Goal: Entertainment & Leisure: Consume media (video, audio)

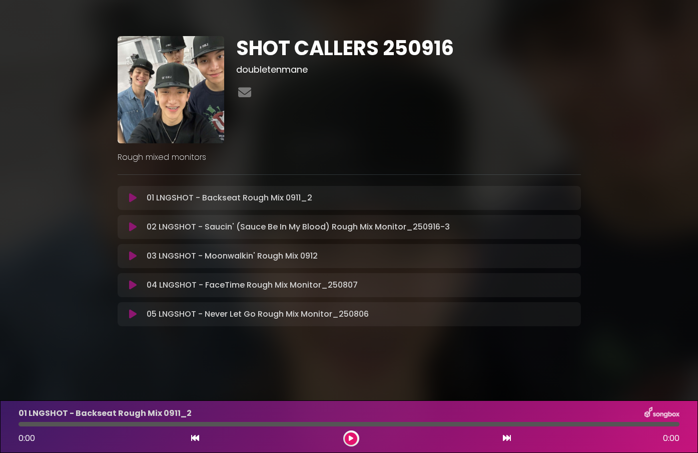
click at [135, 252] on icon at bounding box center [133, 256] width 8 height 10
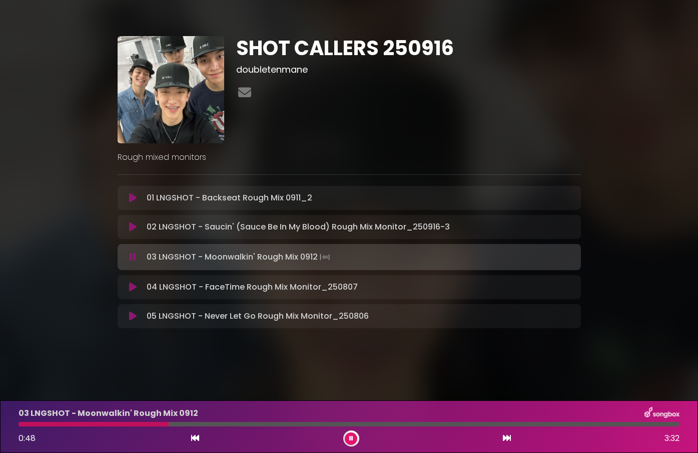
click at [133, 233] on div "02 LNGSHOT - Saucin' (Sauce Be In My Blood) Rough Mix Monitor_250916-3 Loading …" at bounding box center [350, 227] width 464 height 24
click at [130, 228] on icon at bounding box center [133, 227] width 8 height 10
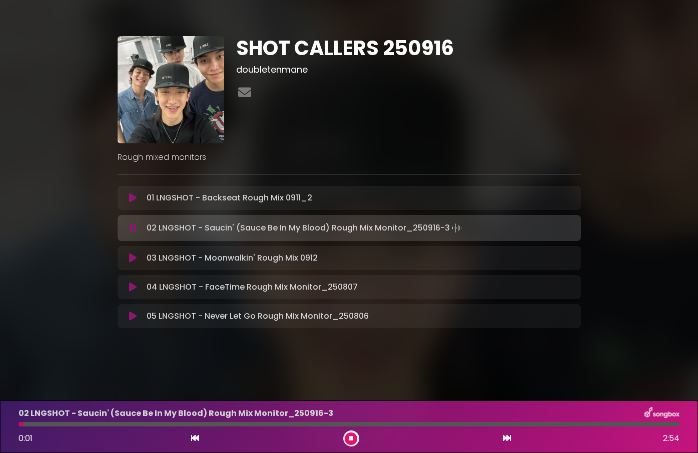
click at [619, 421] on div at bounding box center [349, 423] width 661 height 5
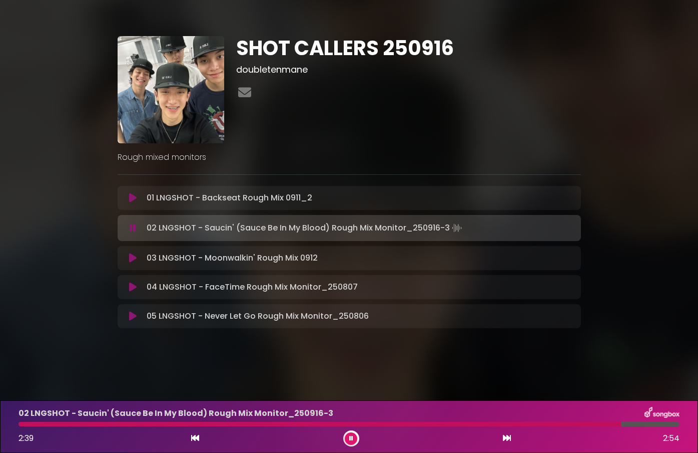
click at [639, 426] on div "02 LNGSHOT - Saucin' (Sauce Be In My Blood) Rough Mix Monitor_250916-3 2:39 2:54" at bounding box center [349, 426] width 673 height 40
drag, startPoint x: 644, startPoint y: 420, endPoint x: 599, endPoint y: 495, distance: 87.6
click at [599, 452] on html "× SHOT CALLERS 250916 doubletenmane" at bounding box center [349, 226] width 698 height 453
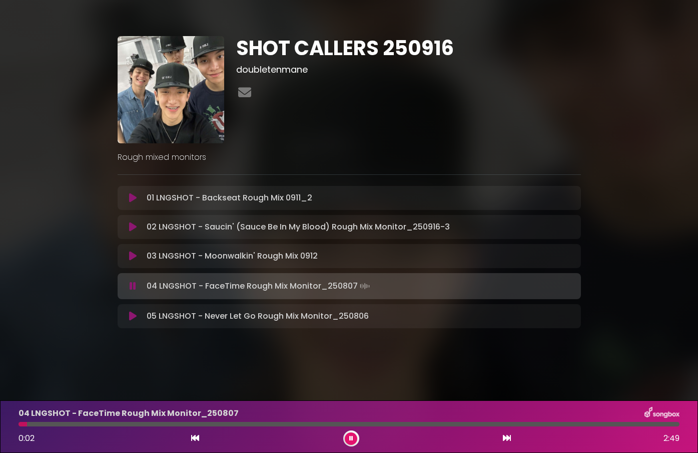
click at [358, 443] on div "0:02 2:49" at bounding box center [349, 438] width 673 height 16
click at [355, 442] on button at bounding box center [351, 438] width 13 height 13
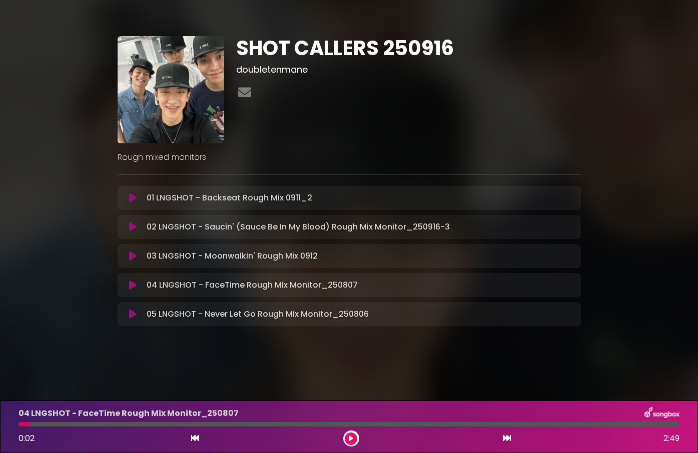
click at [345, 432] on button at bounding box center [351, 438] width 13 height 13
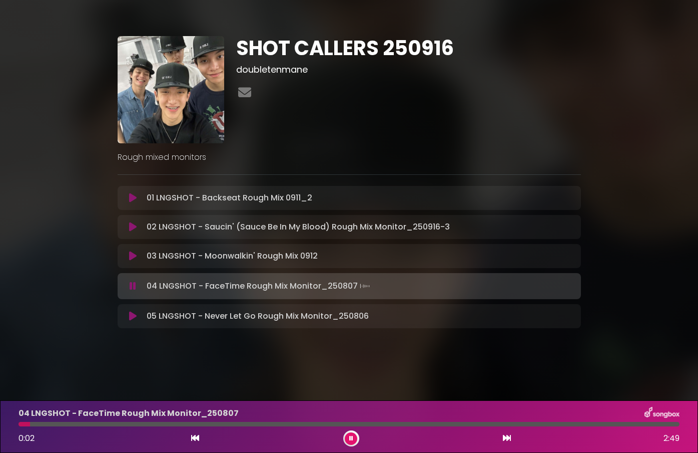
click at [369, 424] on div at bounding box center [349, 423] width 661 height 5
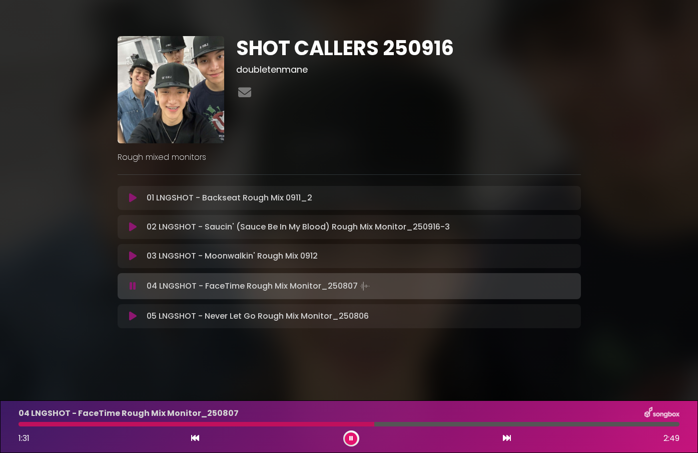
drag, startPoint x: 144, startPoint y: 257, endPoint x: 138, endPoint y: 257, distance: 6.0
click at [143, 257] on div "03 LNGSHOT - Moonwalkin' Rough Mix 0912 Loading Track..." at bounding box center [359, 256] width 432 height 12
click at [136, 257] on icon at bounding box center [133, 256] width 8 height 10
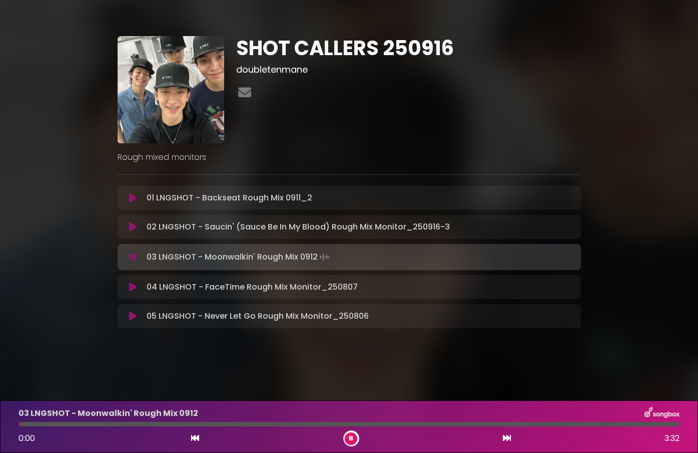
click at [435, 426] on div "03 LNGSHOT - Moonwalkin' Rough Mix 0912 0:00 3:32" at bounding box center [349, 426] width 673 height 40
click at [424, 420] on div "03 LNGSHOT - Moonwalkin' Rough Mix 0912 0:00 3:32" at bounding box center [349, 426] width 673 height 40
click at [430, 423] on div at bounding box center [349, 423] width 661 height 5
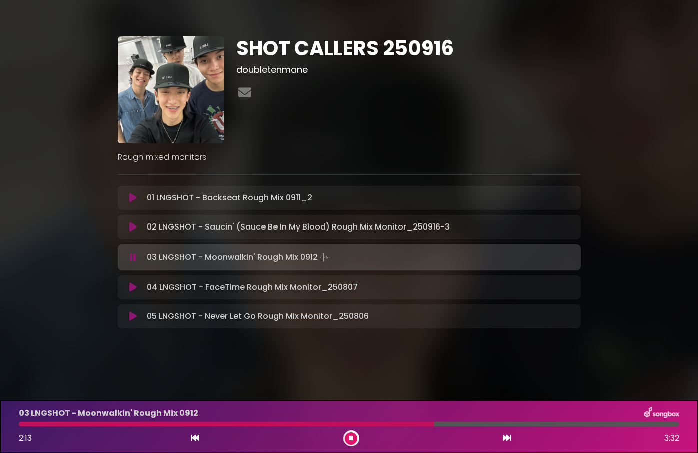
click at [458, 422] on div at bounding box center [349, 423] width 661 height 5
drag, startPoint x: 351, startPoint y: 436, endPoint x: 346, endPoint y: 440, distance: 6.1
click at [346, 440] on button at bounding box center [351, 438] width 13 height 13
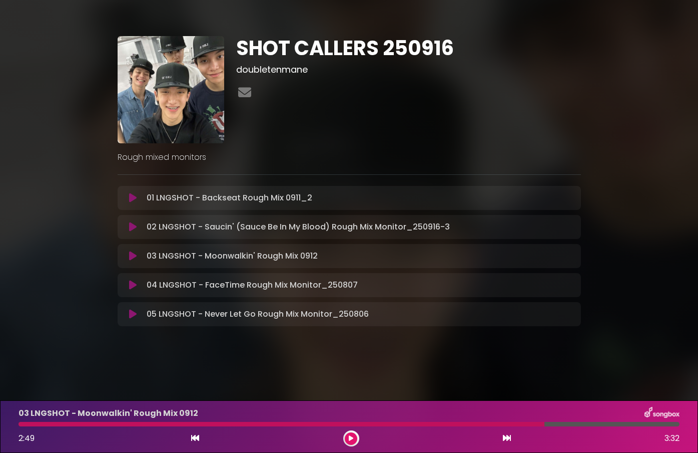
click at [479, 421] on div at bounding box center [282, 423] width 526 height 5
click at [463, 423] on div at bounding box center [282, 423] width 526 height 5
click at [463, 422] on div at bounding box center [282, 423] width 526 height 5
click at [470, 419] on div "03 LNGSHOT - Moonwalkin' Rough Mix 0912" at bounding box center [349, 412] width 673 height 13
click at [469, 422] on div at bounding box center [282, 423] width 526 height 5
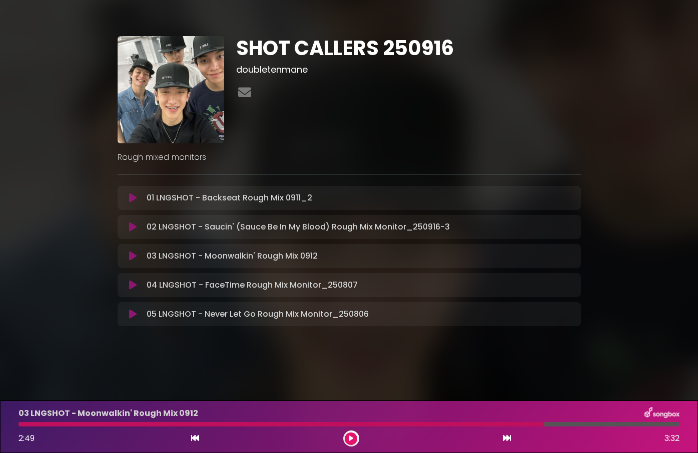
click at [466, 422] on div at bounding box center [282, 423] width 526 height 5
click at [451, 427] on div "03 LNGSHOT - Moonwalkin' Rough Mix 0912 2:49 3:32" at bounding box center [349, 426] width 673 height 40
drag, startPoint x: 495, startPoint y: 433, endPoint x: 443, endPoint y: 419, distance: 53.9
click at [443, 419] on div "03 LNGSHOT - Moonwalkin' Rough Mix 0912 2:49 3:32" at bounding box center [349, 426] width 673 height 40
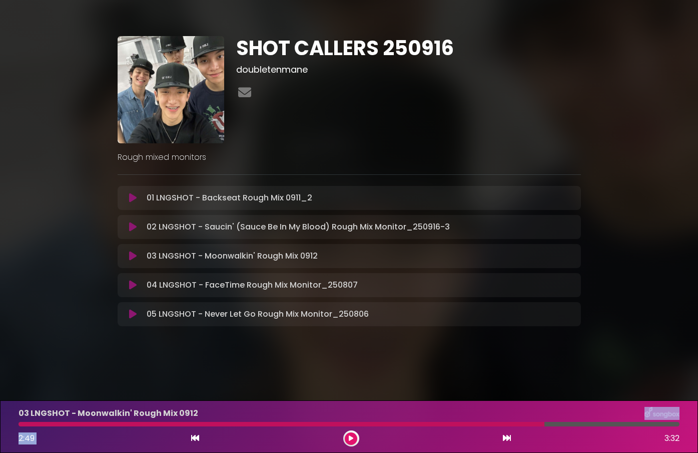
click at [445, 422] on div at bounding box center [282, 423] width 526 height 5
drag, startPoint x: 445, startPoint y: 422, endPoint x: 428, endPoint y: 427, distance: 17.6
click at [437, 425] on div at bounding box center [282, 423] width 526 height 5
click at [570, 420] on div "03 LNGSHOT - Moonwalkin' Rough Mix 0912 2:49 3:32" at bounding box center [349, 426] width 673 height 40
click at [504, 419] on div "03 LNGSHOT - Moonwalkin' Rough Mix 0912 2:49 3:32" at bounding box center [349, 426] width 673 height 40
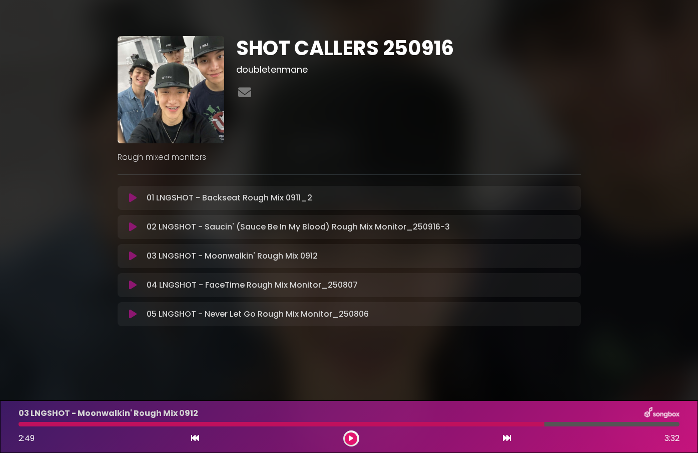
click at [504, 423] on div at bounding box center [282, 423] width 526 height 5
click at [513, 423] on div at bounding box center [282, 423] width 526 height 5
click at [513, 424] on div at bounding box center [282, 423] width 526 height 5
click at [354, 436] on button at bounding box center [351, 438] width 13 height 13
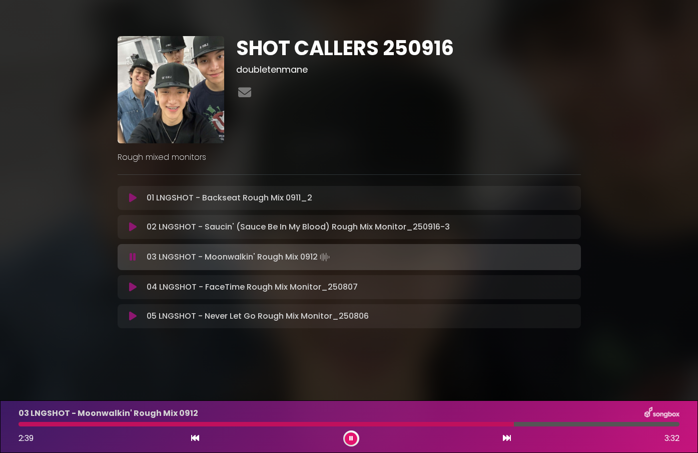
click at [457, 424] on div at bounding box center [349, 423] width 661 height 5
click at [457, 423] on div at bounding box center [238, 423] width 439 height 5
click at [469, 424] on div at bounding box center [349, 423] width 661 height 5
click at [449, 425] on div at bounding box center [244, 423] width 451 height 5
drag, startPoint x: 352, startPoint y: 441, endPoint x: 347, endPoint y: 437, distance: 6.5
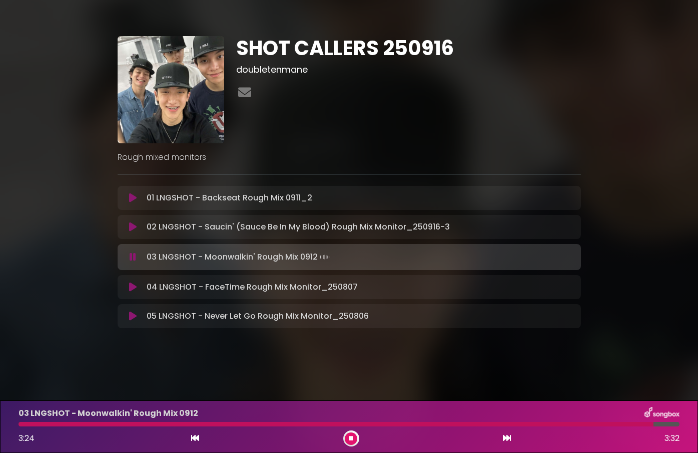
click at [350, 440] on icon at bounding box center [351, 438] width 4 height 6
